Goal: Task Accomplishment & Management: Manage account settings

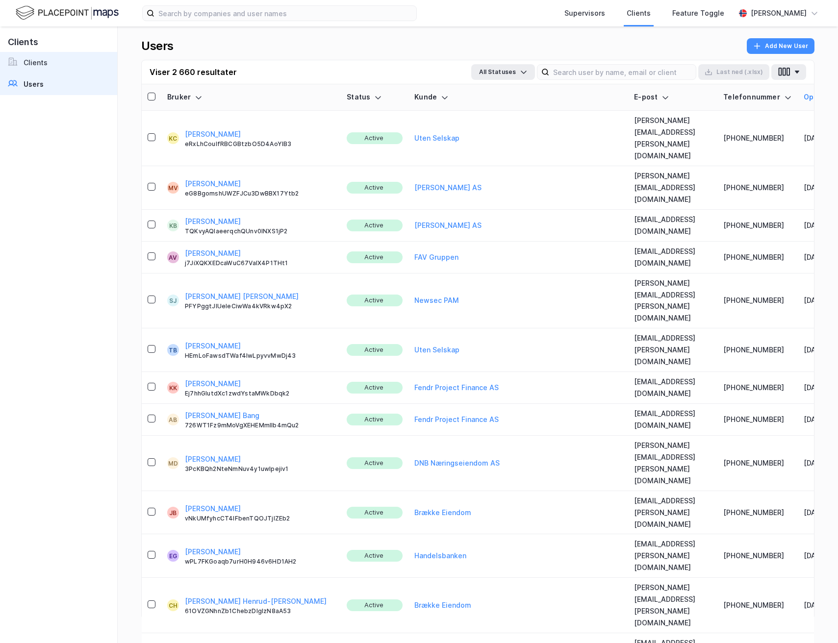
click at [79, 67] on link "Clients" at bounding box center [58, 63] width 117 height 22
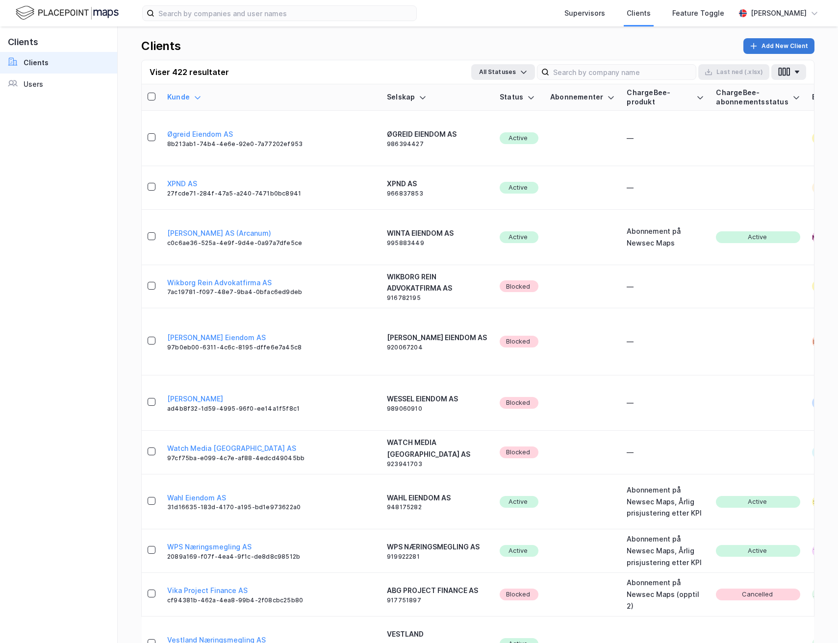
click at [778, 49] on button "Add New Client" at bounding box center [778, 46] width 71 height 16
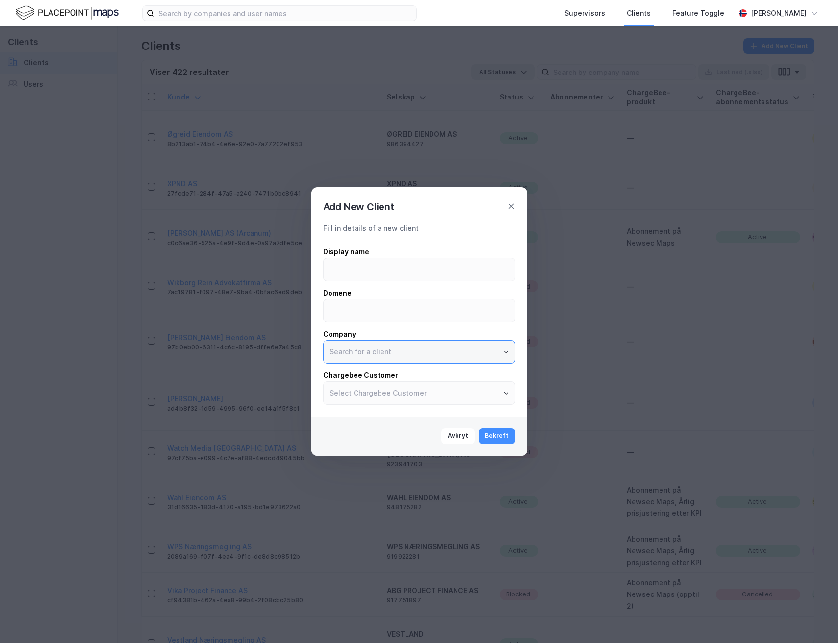
click at [395, 351] on input "text" at bounding box center [418, 352] width 191 height 23
type input "v"
click at [515, 205] on div "Add New Client" at bounding box center [419, 200] width 216 height 27
click at [514, 206] on icon at bounding box center [511, 206] width 8 height 8
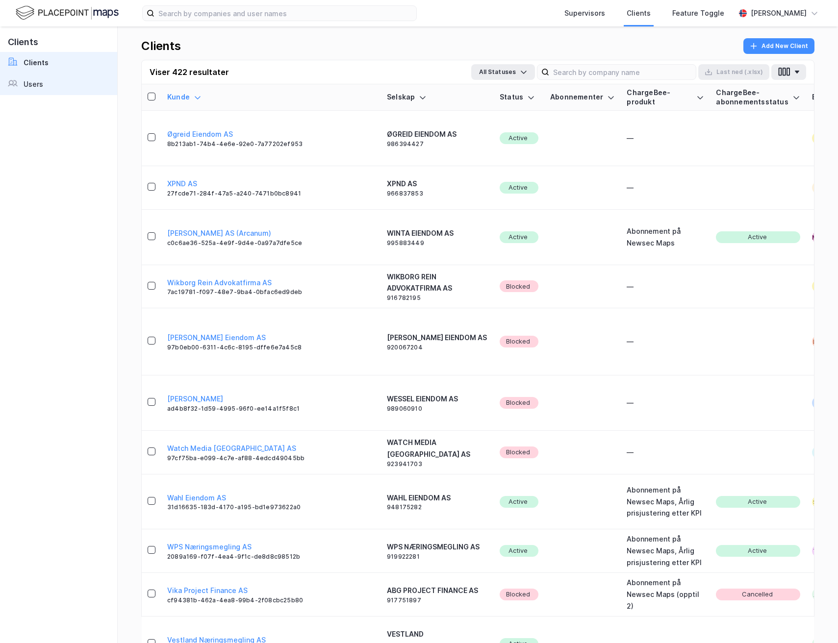
click at [38, 88] on div "Users" at bounding box center [34, 84] width 20 height 12
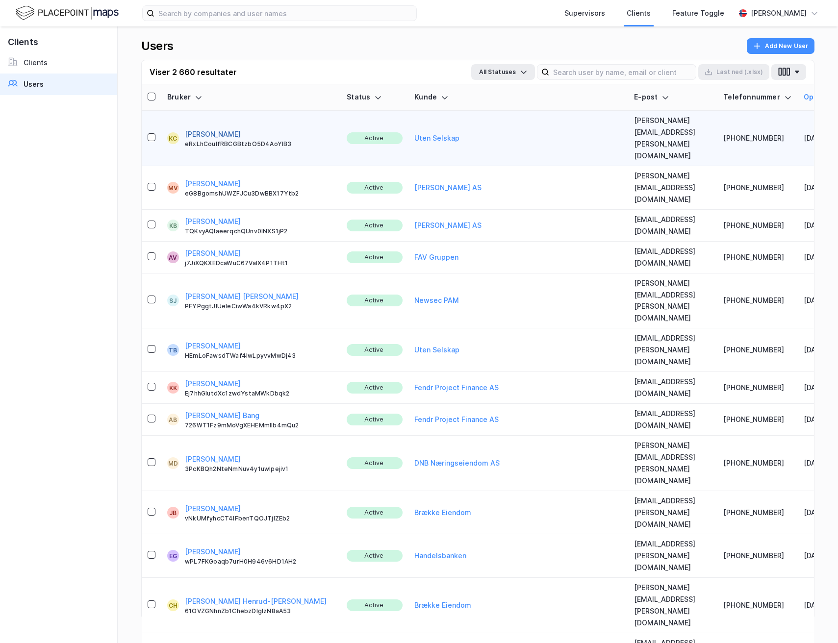
click at [201, 128] on button "[PERSON_NAME]" at bounding box center [213, 134] width 56 height 12
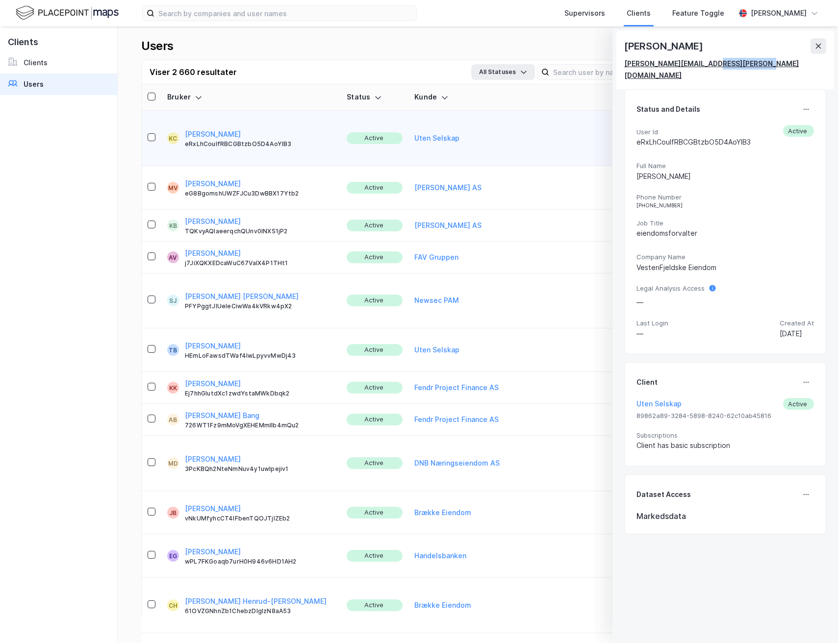
drag, startPoint x: 753, startPoint y: 65, endPoint x: 704, endPoint y: 66, distance: 49.5
click at [704, 66] on div "[PERSON_NAME][EMAIL_ADDRESS][PERSON_NAME][DOMAIN_NAME]" at bounding box center [725, 70] width 202 height 24
copy div "@vfeiendom.no"
click at [818, 41] on button at bounding box center [818, 46] width 16 height 16
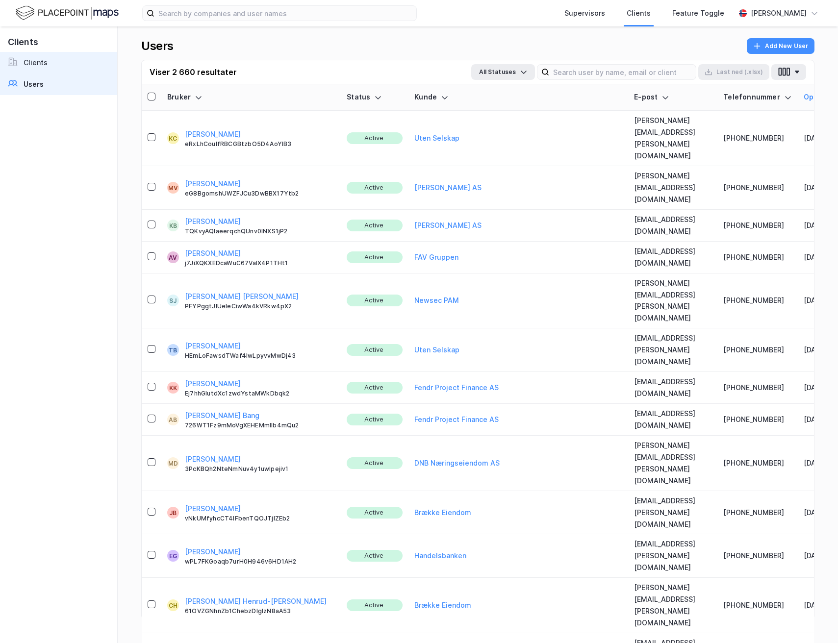
click at [39, 60] on div "Clients" at bounding box center [36, 63] width 24 height 12
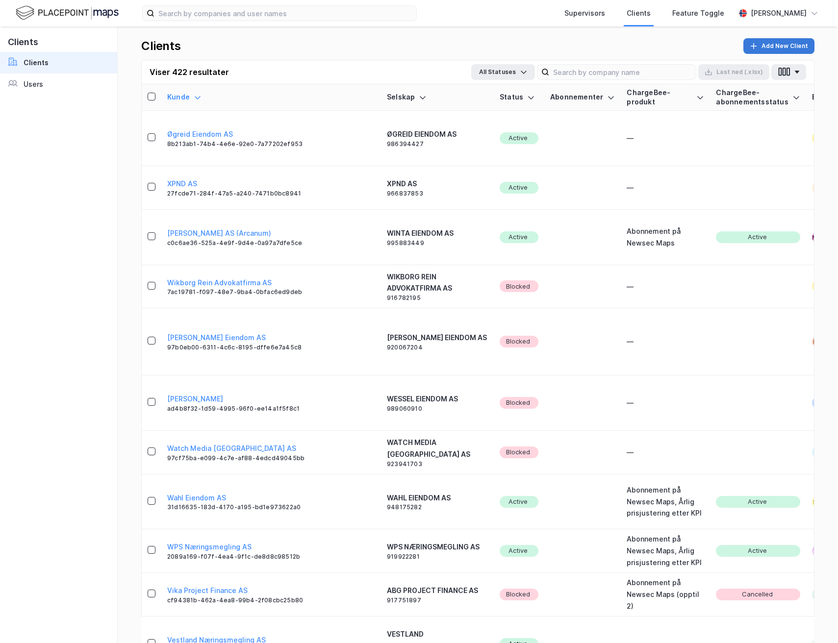
click at [776, 49] on button "Add New Client" at bounding box center [778, 46] width 71 height 16
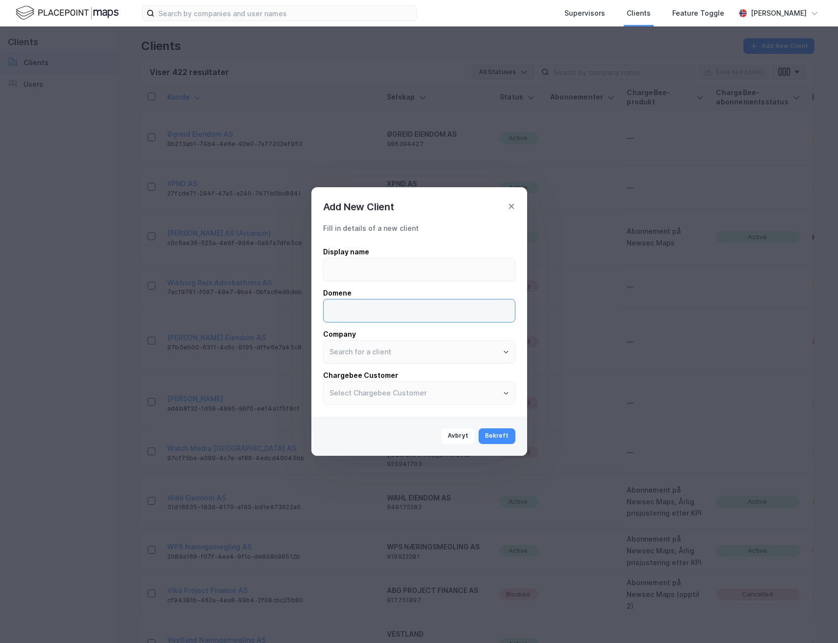
click at [383, 311] on input at bounding box center [418, 310] width 191 height 23
paste input "@vfeiendom.no"
type input "@vfeiendom.no"
click at [414, 361] on input "text" at bounding box center [418, 352] width 191 height 23
click at [414, 356] on input "text" at bounding box center [418, 352] width 191 height 23
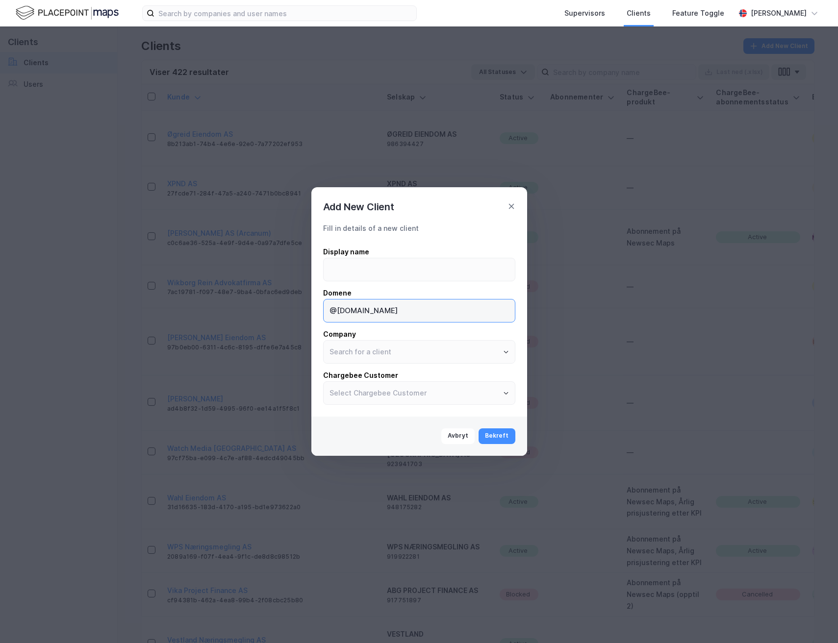
click at [337, 313] on input "@vfeiendom.no" at bounding box center [418, 310] width 191 height 23
click at [346, 277] on input at bounding box center [418, 269] width 191 height 23
type input "Vestenfjeldske"
click at [384, 353] on input "text" at bounding box center [418, 352] width 191 height 23
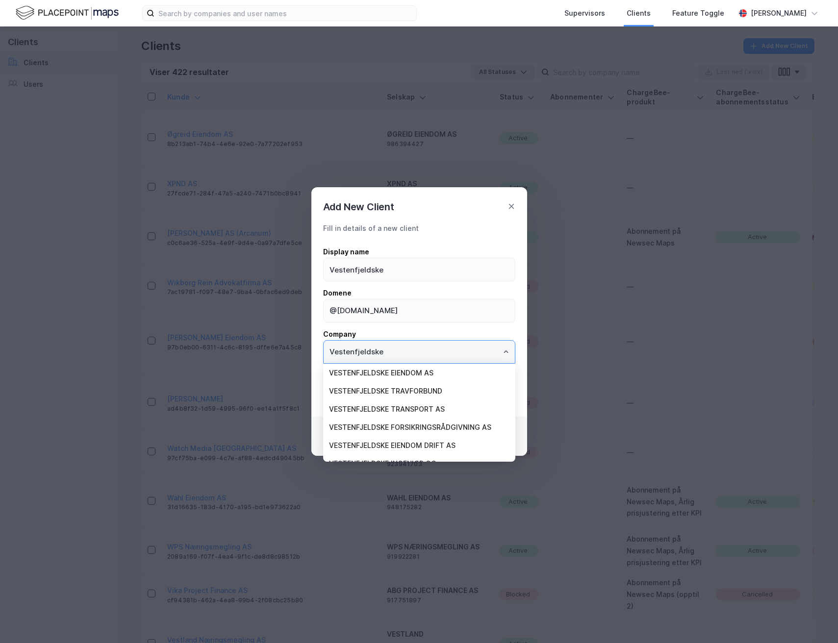
scroll to position [9, 0]
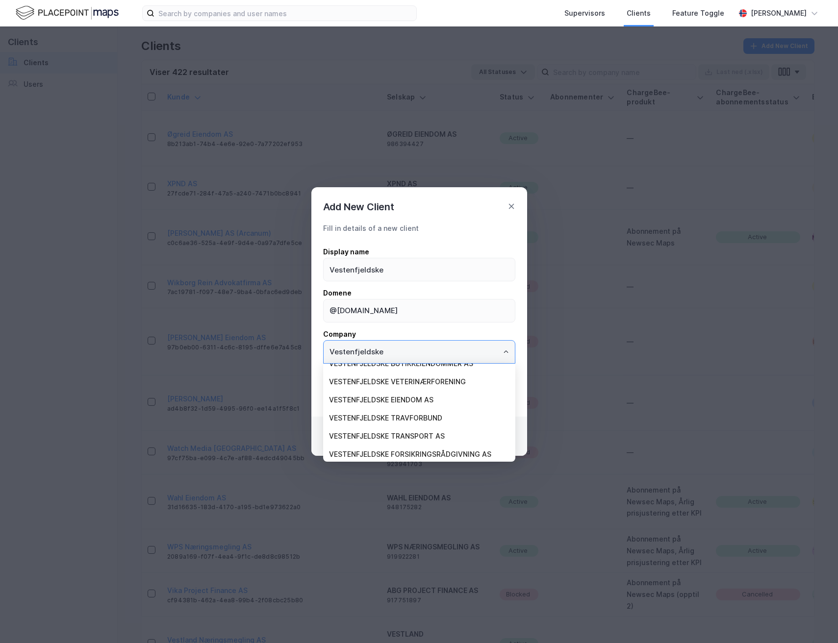
click at [420, 399] on li "VESTENFJELDSKE EIENDOM AS" at bounding box center [419, 400] width 192 height 18
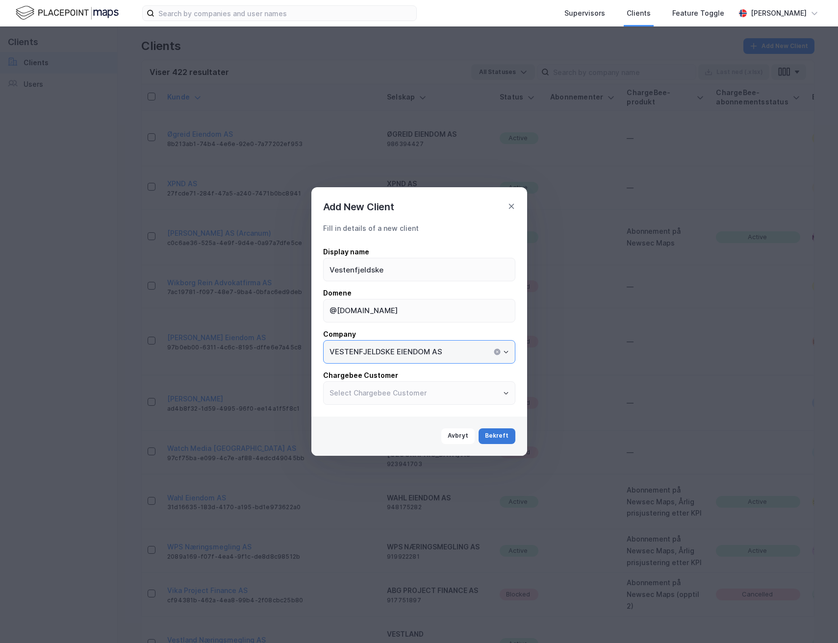
type input "VESTENFJELDSKE EIENDOM AS"
click at [494, 440] on button "Bekreft" at bounding box center [496, 436] width 37 height 16
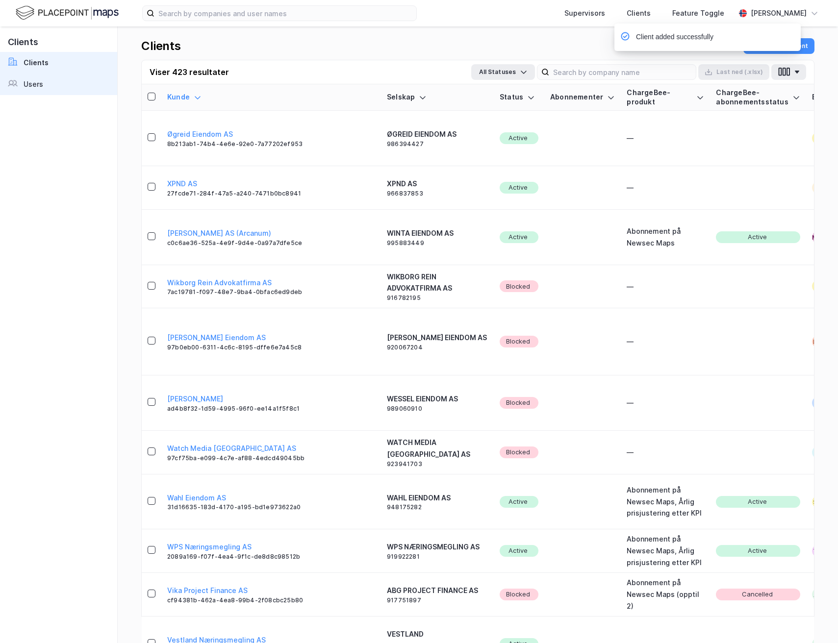
click at [48, 83] on link "Users" at bounding box center [58, 85] width 117 height 22
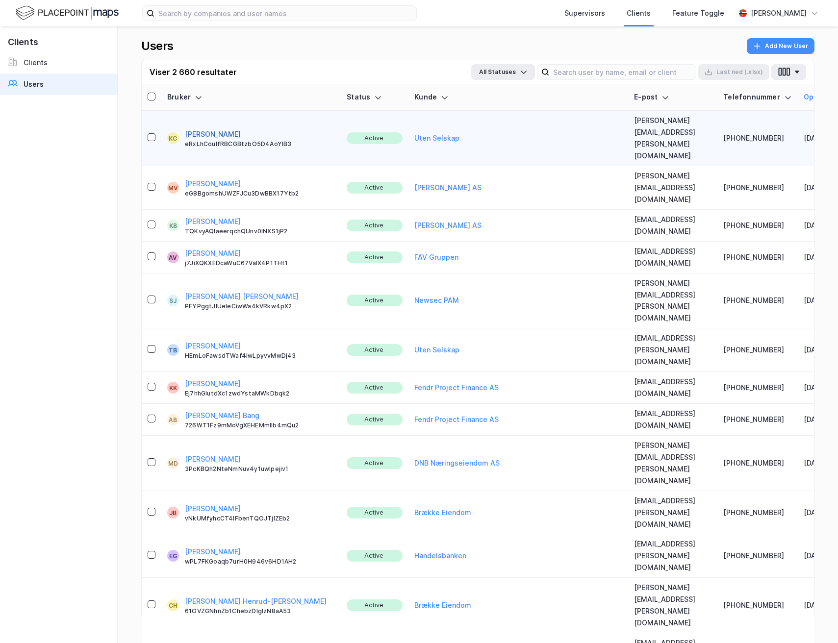
click at [241, 128] on button "[PERSON_NAME]" at bounding box center [213, 134] width 56 height 12
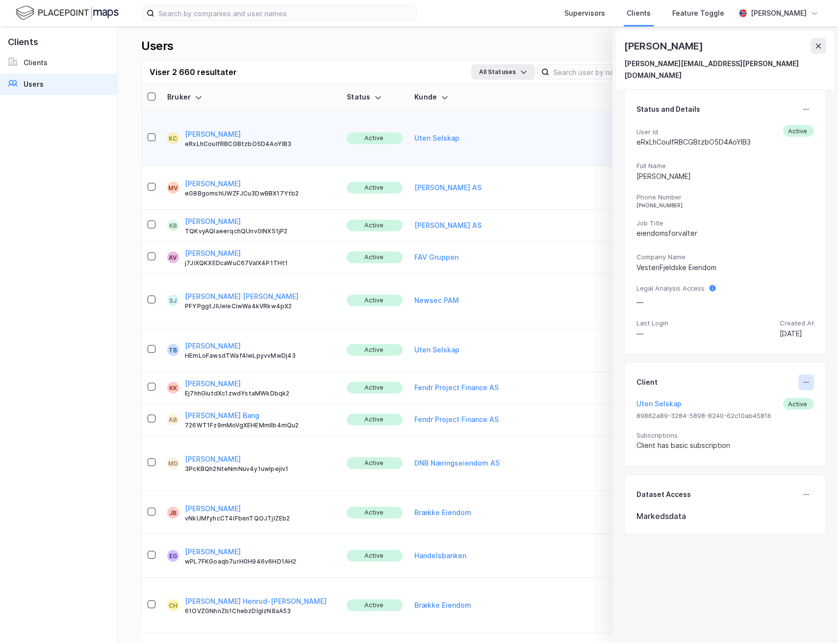
click at [802, 378] on icon at bounding box center [806, 382] width 8 height 8
click at [756, 380] on div "Set Client" at bounding box center [773, 386] width 34 height 12
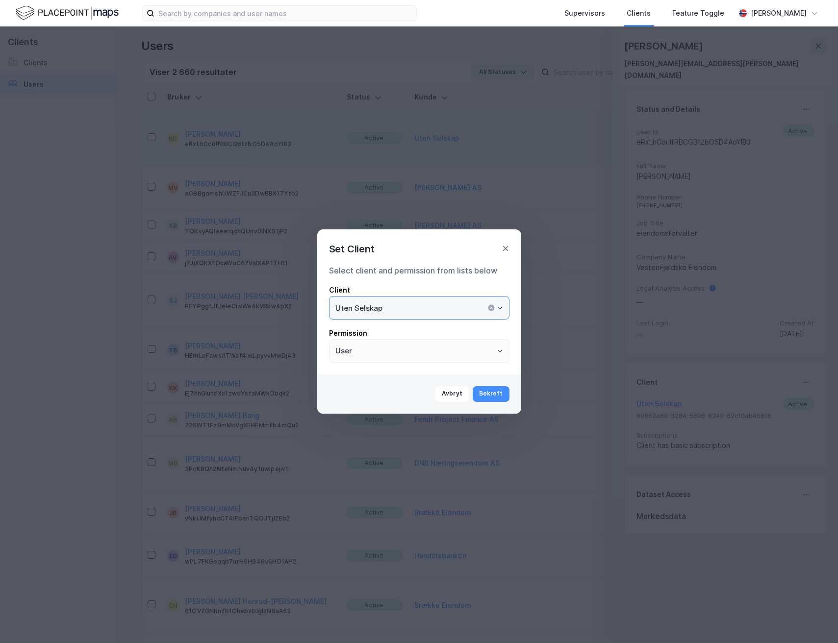
click at [430, 303] on input "Uten Selskap" at bounding box center [418, 308] width 179 height 23
click at [453, 331] on li "Vestenfjeldske" at bounding box center [419, 329] width 180 height 18
type input "Vestenfjeldske"
click at [491, 395] on button "Bekreft" at bounding box center [490, 394] width 37 height 16
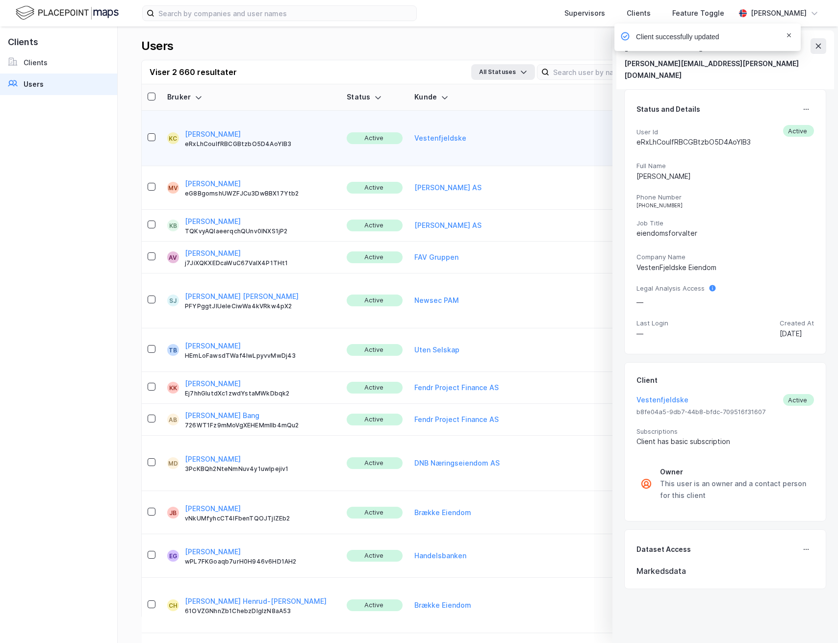
click at [790, 37] on icon "Notifications Alt+T" at bounding box center [789, 35] width 4 height 4
drag, startPoint x: 819, startPoint y: 49, endPoint x: 195, endPoint y: 57, distance: 623.9
click at [819, 49] on icon at bounding box center [818, 46] width 8 height 8
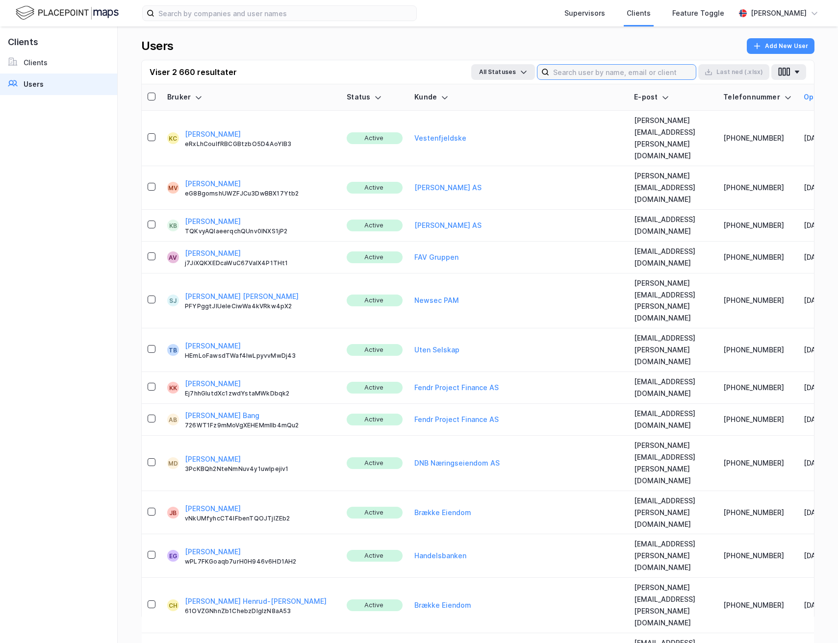
click at [591, 72] on input at bounding box center [622, 72] width 147 height 15
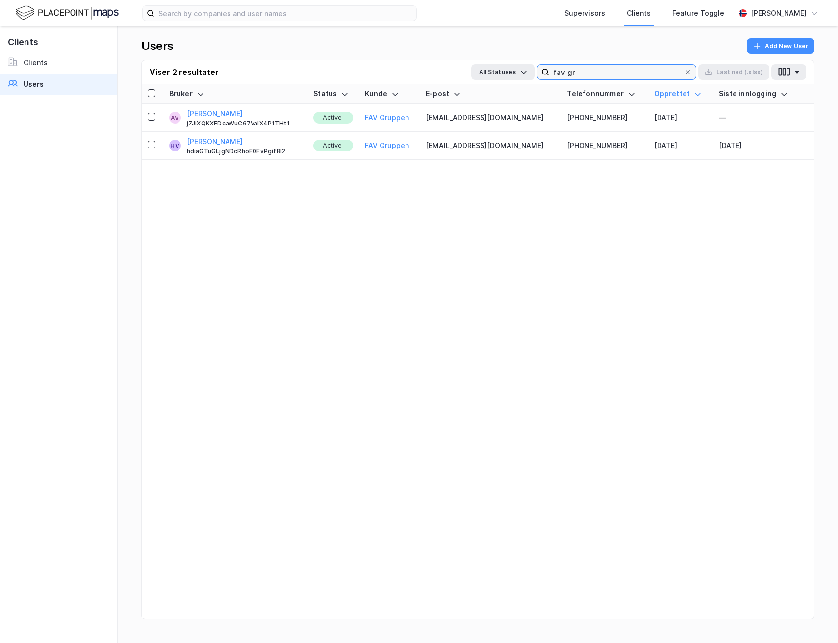
type input "fav gr"
click at [688, 73] on icon at bounding box center [688, 72] width 6 height 6
click at [684, 73] on input "fav gr" at bounding box center [616, 72] width 135 height 15
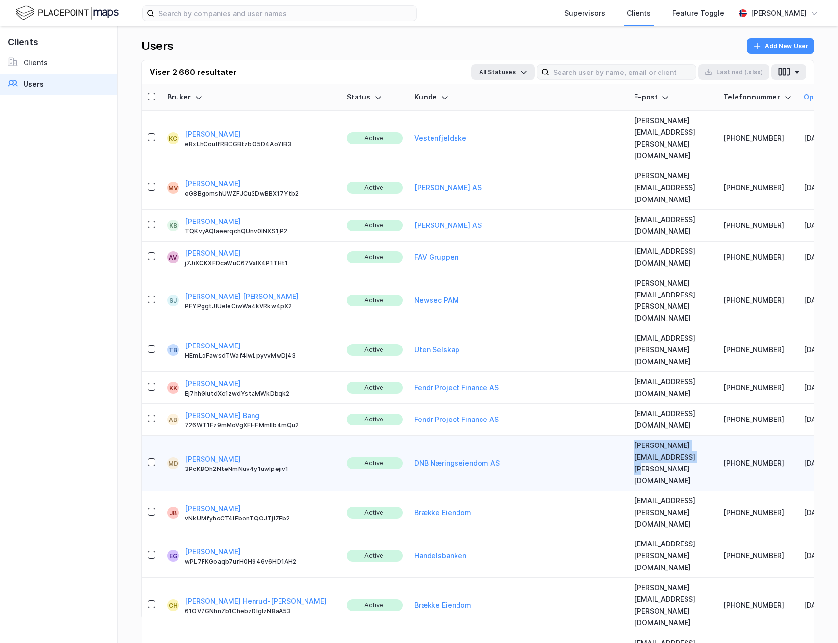
drag, startPoint x: 566, startPoint y: 347, endPoint x: 672, endPoint y: 346, distance: 106.4
click at [675, 436] on td "[PERSON_NAME][EMAIL_ADDRESS][PERSON_NAME][DOMAIN_NAME]" at bounding box center [672, 463] width 89 height 55
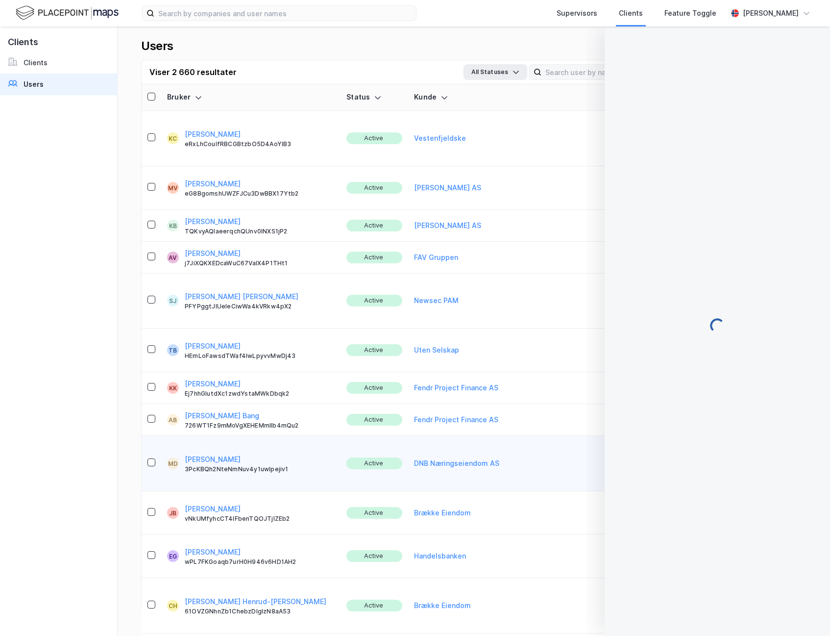
copy td "[PERSON_NAME][EMAIL_ADDRESS][PERSON_NAME][DOMAIN_NAME]"
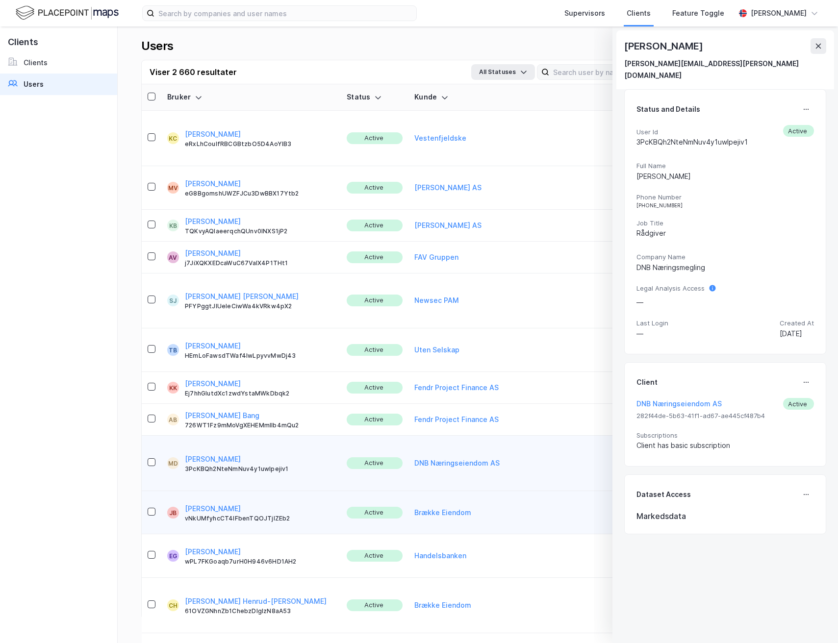
click at [822, 43] on button at bounding box center [818, 46] width 16 height 16
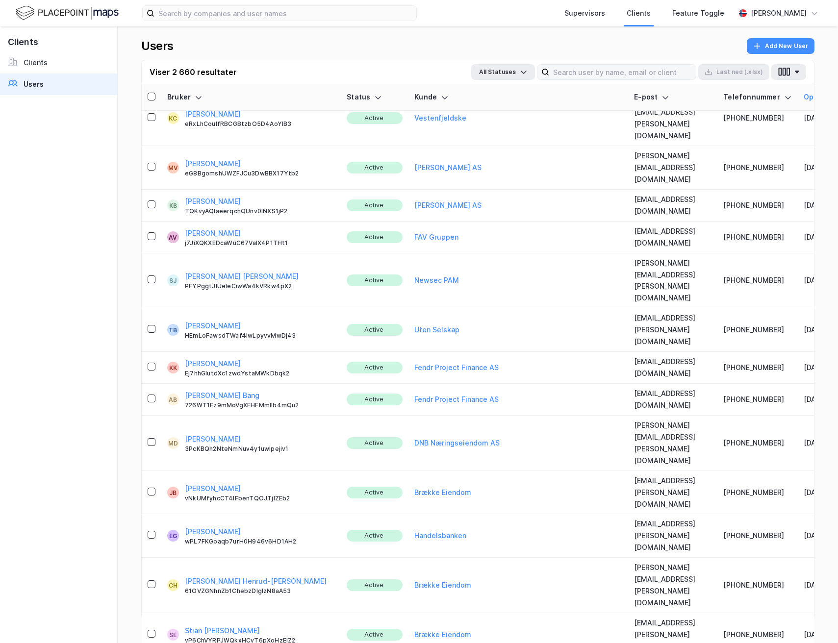
scroll to position [55, 0]
